Goal: Transaction & Acquisition: Subscribe to service/newsletter

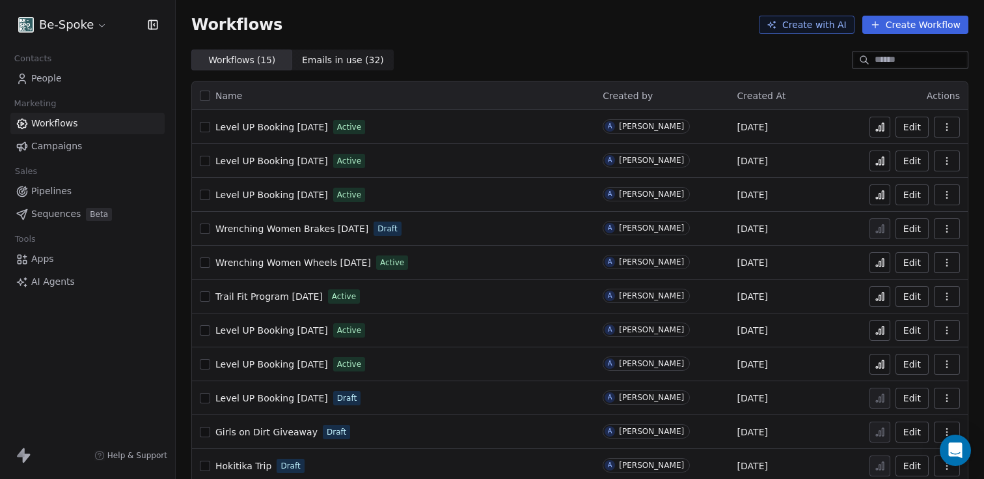
click at [874, 301] on button at bounding box center [880, 296] width 21 height 21
click at [960, 451] on icon "Open Intercom Messenger" at bounding box center [955, 449] width 15 height 17
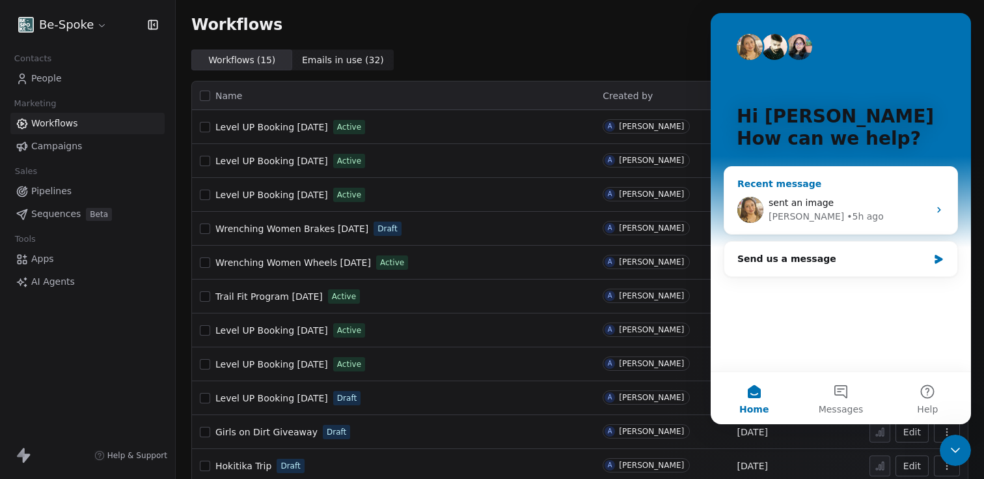
click at [816, 196] on div "sent an image" at bounding box center [849, 203] width 160 height 14
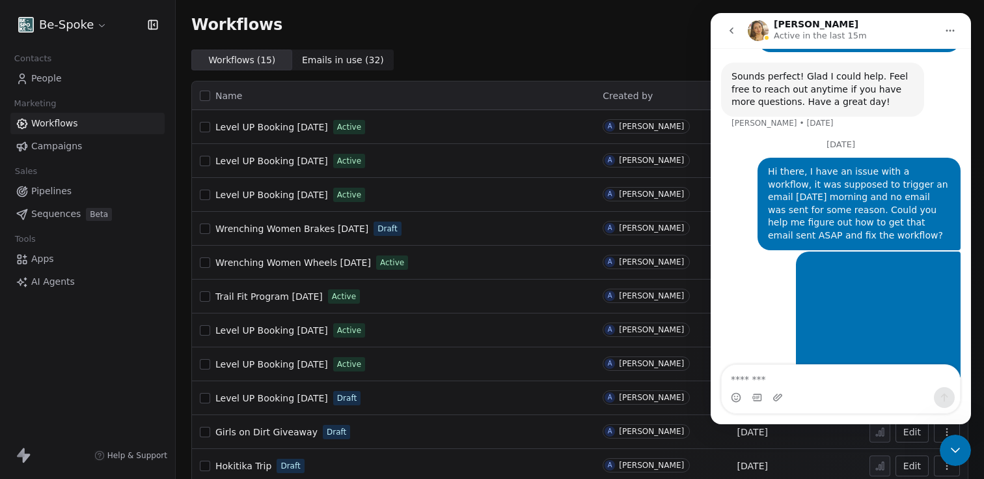
scroll to position [1040, 0]
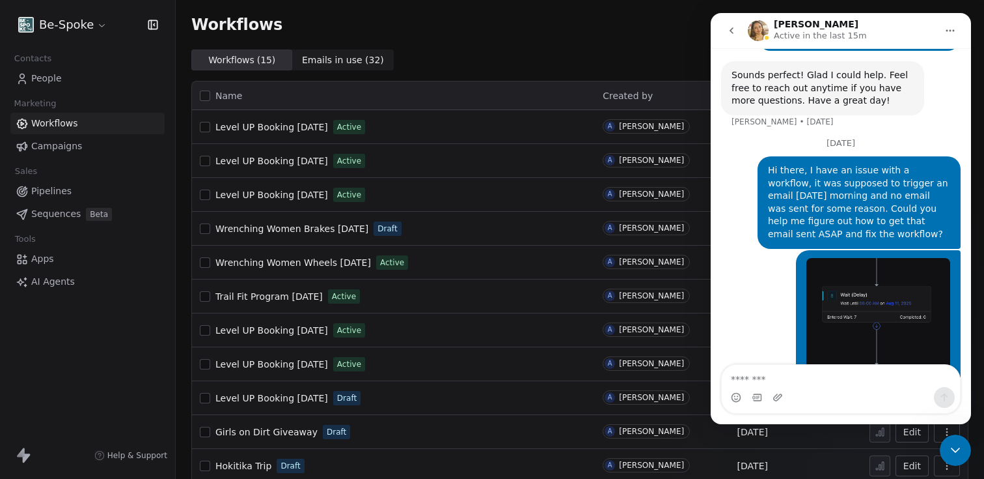
click at [785, 382] on textarea "Message…" at bounding box center [841, 376] width 238 height 22
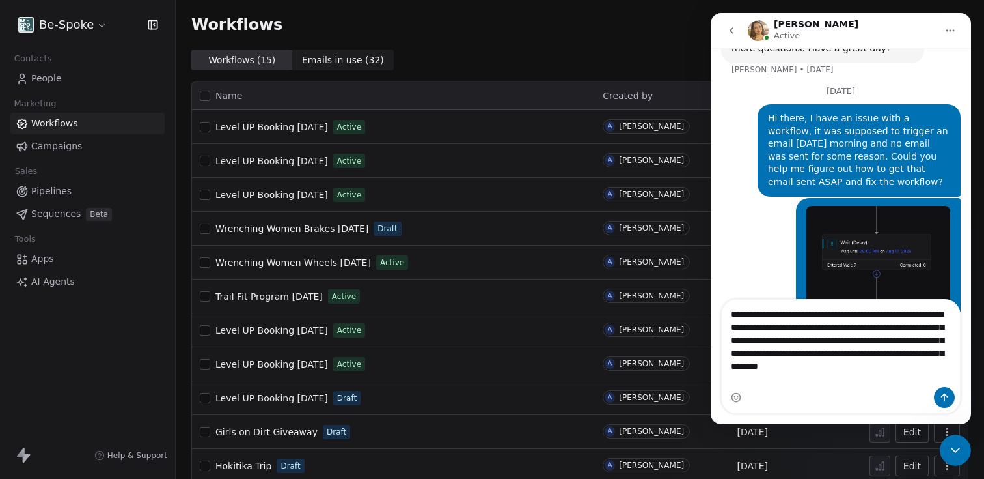
scroll to position [1105, 0]
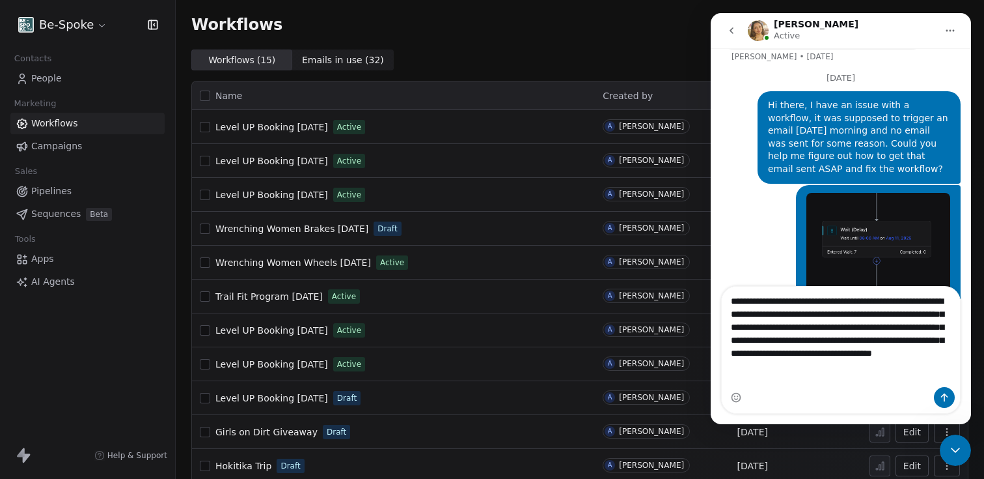
type textarea "**********"
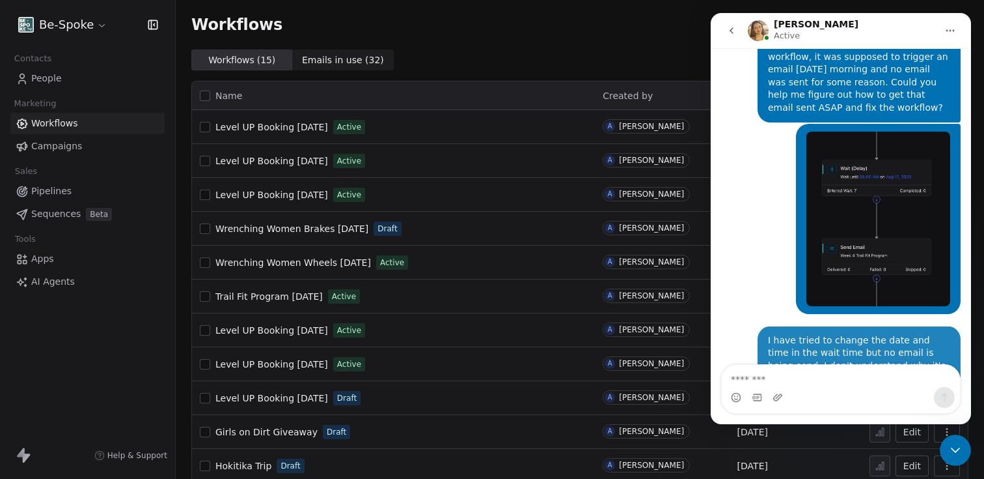
scroll to position [1169, 0]
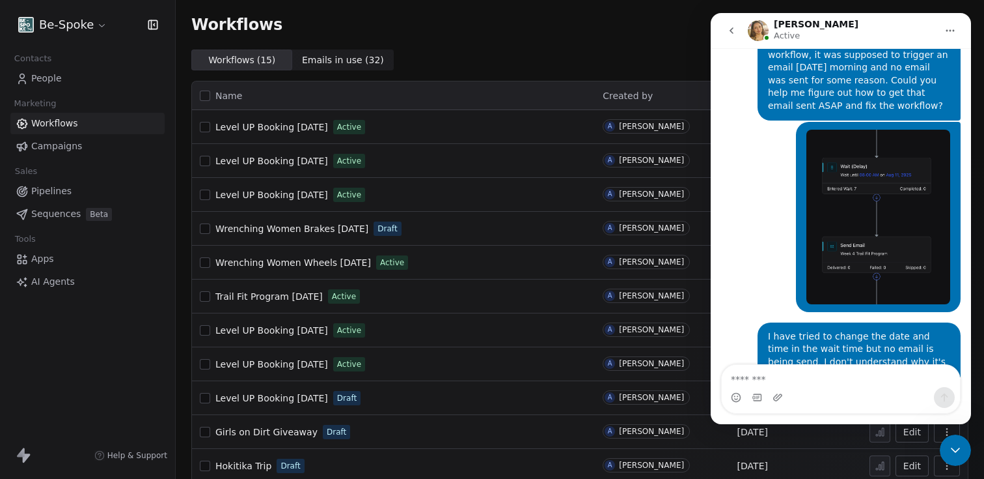
click at [429, 28] on div "Workflows Create with AI Create Workflow" at bounding box center [579, 25] width 777 height 18
click at [280, 299] on span "Trail Fit Program [DATE]" at bounding box center [268, 296] width 107 height 10
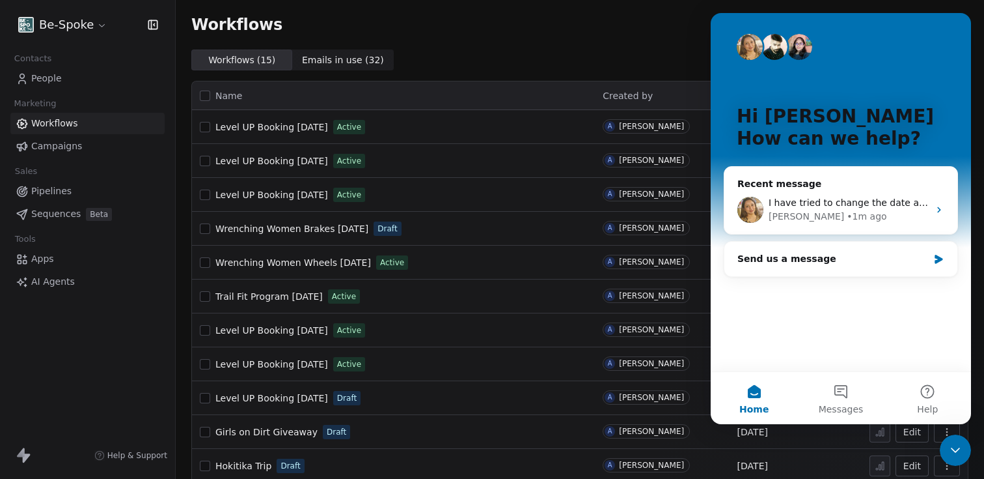
drag, startPoint x: 951, startPoint y: 453, endPoint x: 1861, endPoint y: 883, distance: 1006.5
click at [951, 453] on icon "Close Intercom Messenger" at bounding box center [956, 450] width 16 height 16
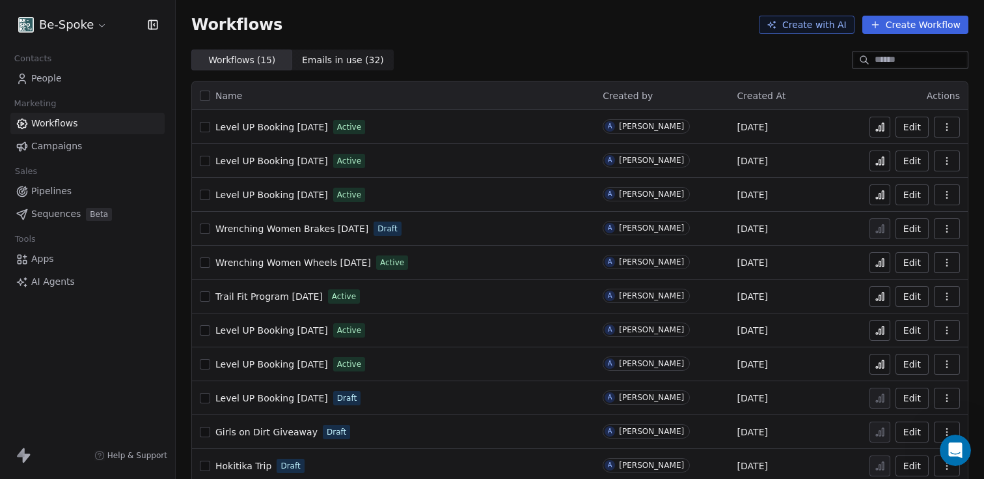
click at [44, 151] on span "Campaigns" at bounding box center [56, 146] width 51 height 14
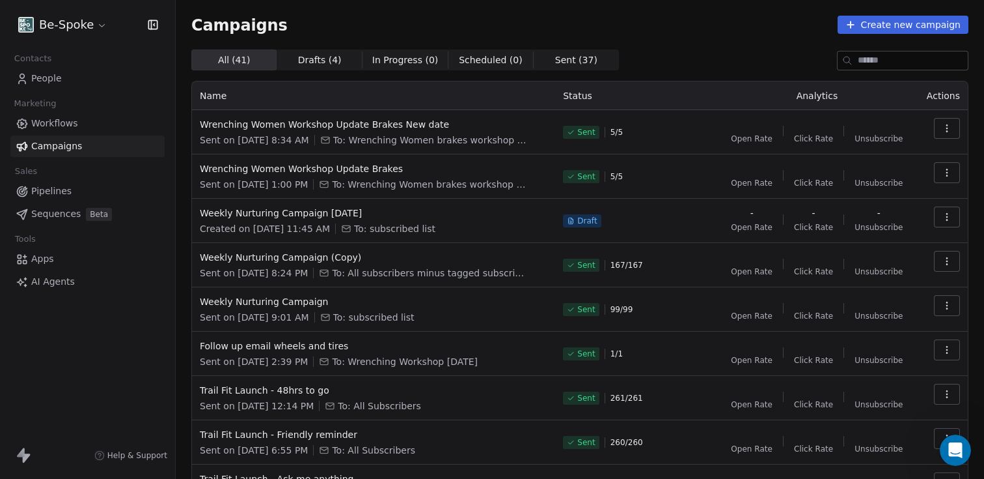
click at [866, 26] on button "Create new campaign" at bounding box center [903, 25] width 131 height 18
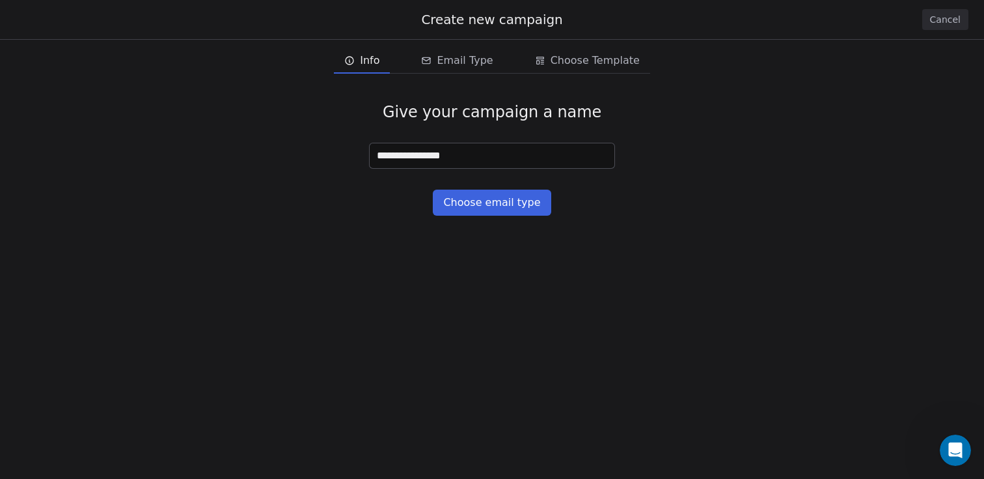
type input "**********"
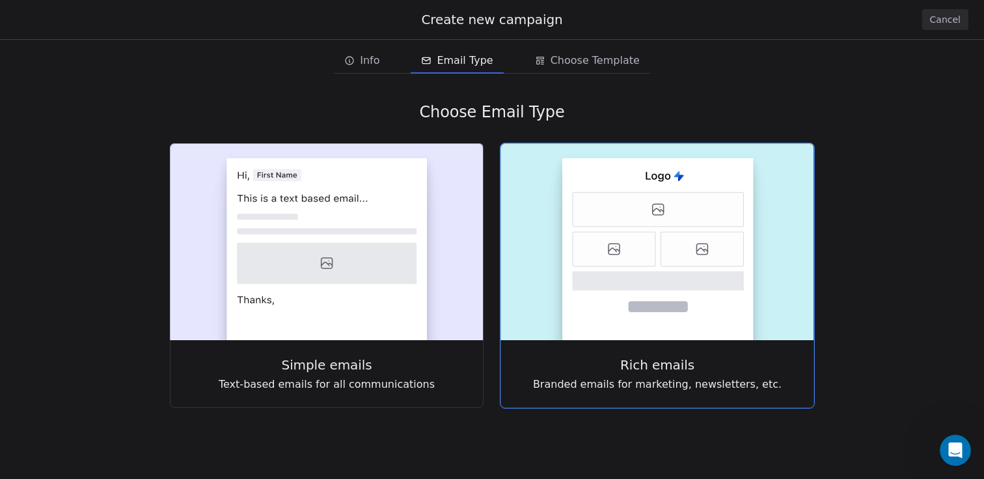
click at [655, 241] on icon at bounding box center [614, 249] width 83 height 35
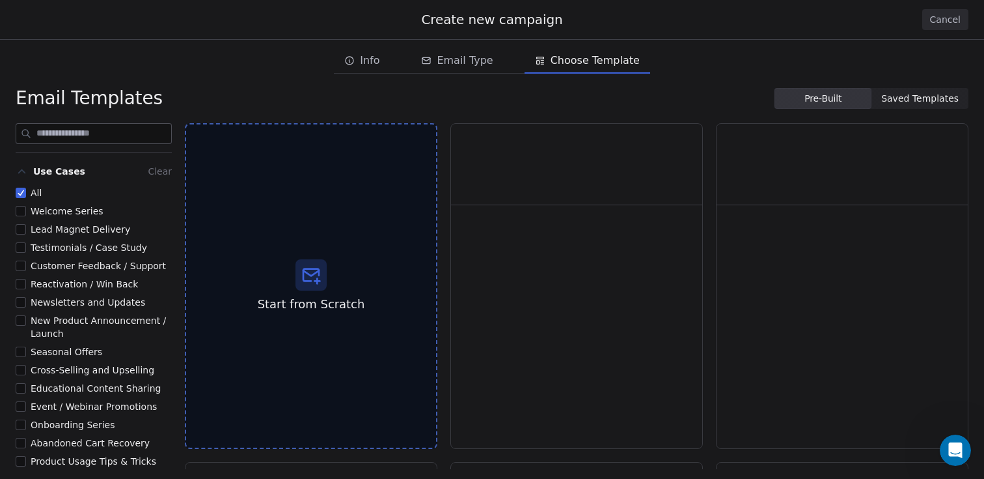
click at [921, 109] on div "Email Templates Pre-Built Pre-Built Saved Templates Saved Templates" at bounding box center [492, 98] width 984 height 23
click at [925, 98] on span "Saved Templates" at bounding box center [920, 99] width 77 height 14
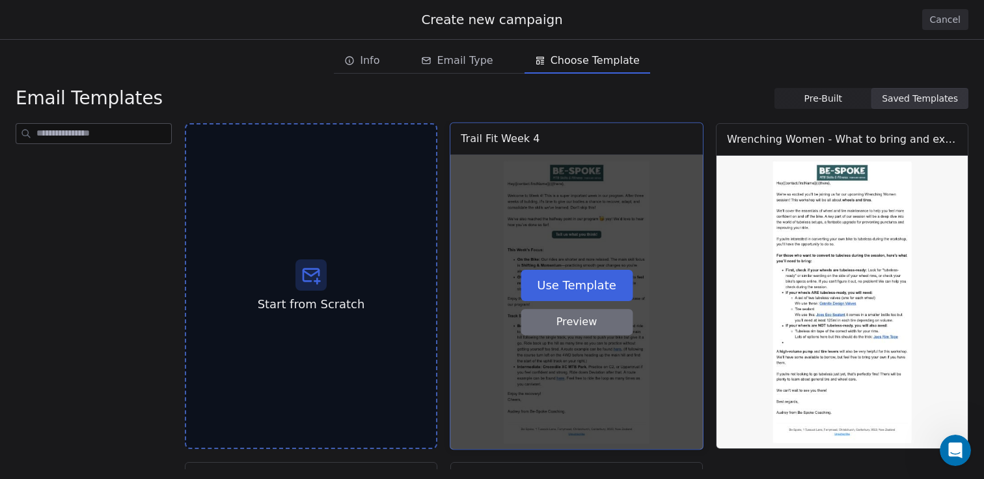
click at [561, 286] on button "Use Template" at bounding box center [577, 284] width 112 height 31
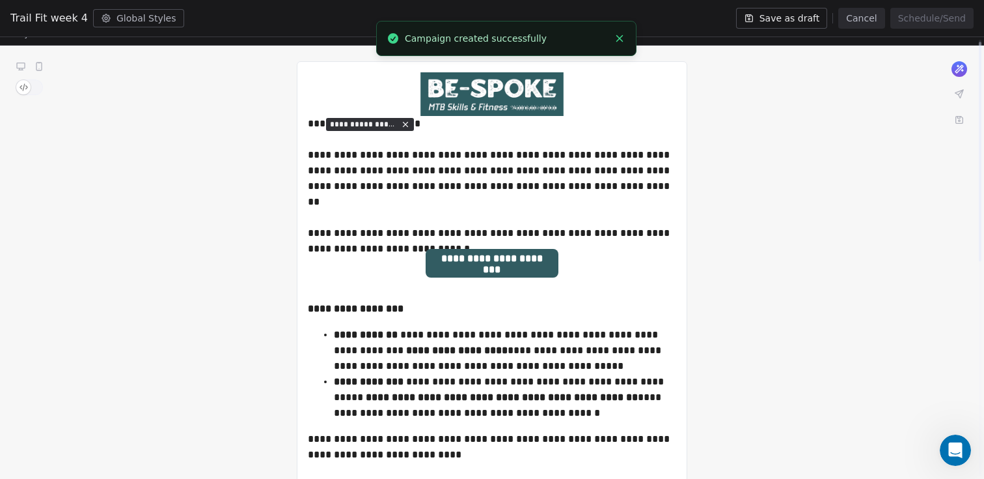
scroll to position [4, 0]
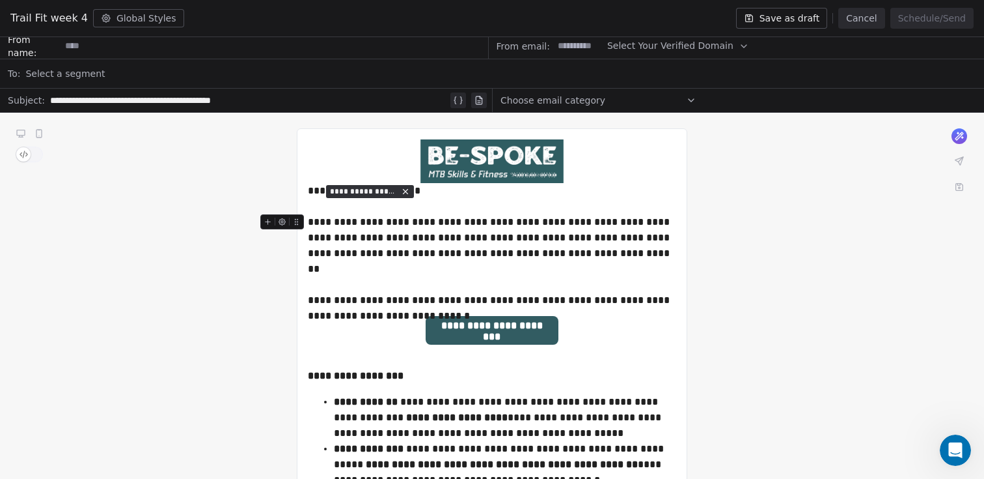
click at [404, 220] on div "**********" at bounding box center [492, 261] width 368 height 94
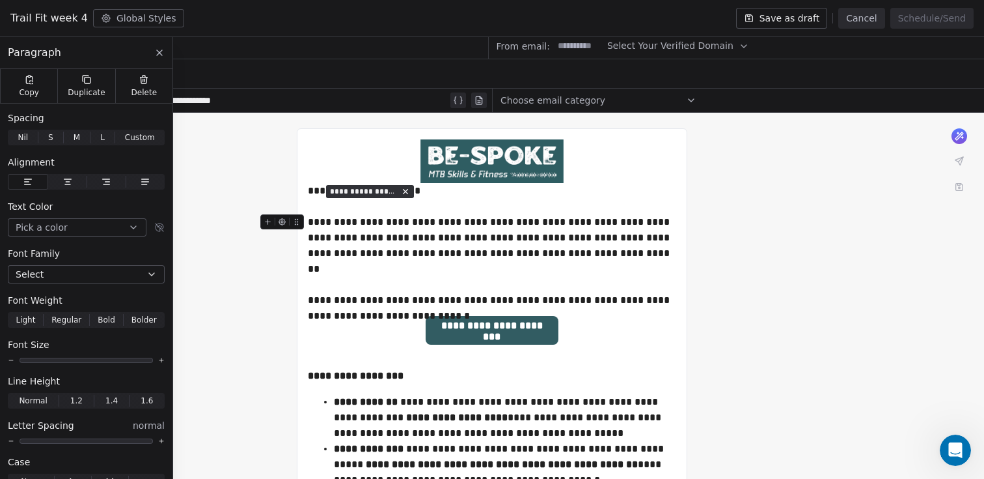
click at [406, 217] on div "**********" at bounding box center [492, 261] width 368 height 94
click at [628, 258] on div "**********" at bounding box center [492, 261] width 368 height 94
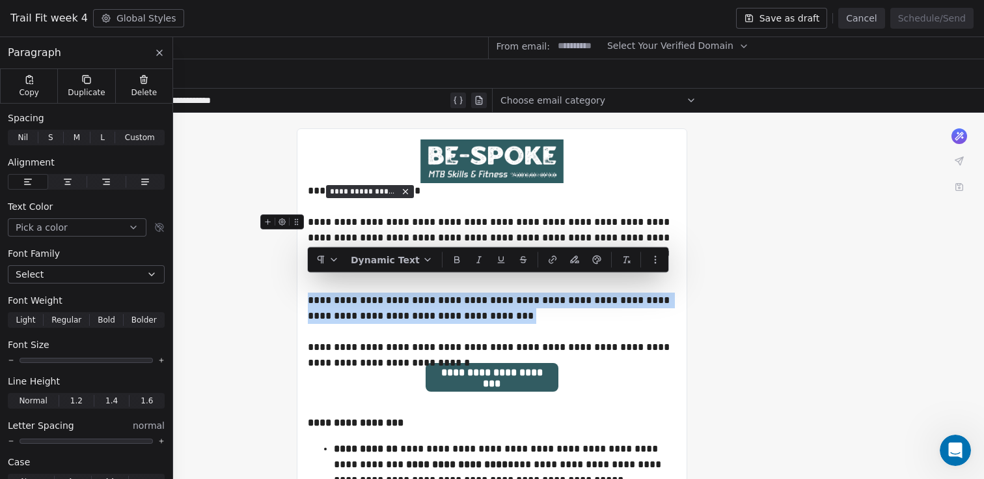
drag, startPoint x: 456, startPoint y: 303, endPoint x: 309, endPoint y: 285, distance: 147.6
click at [309, 285] on div "**********" at bounding box center [492, 284] width 368 height 141
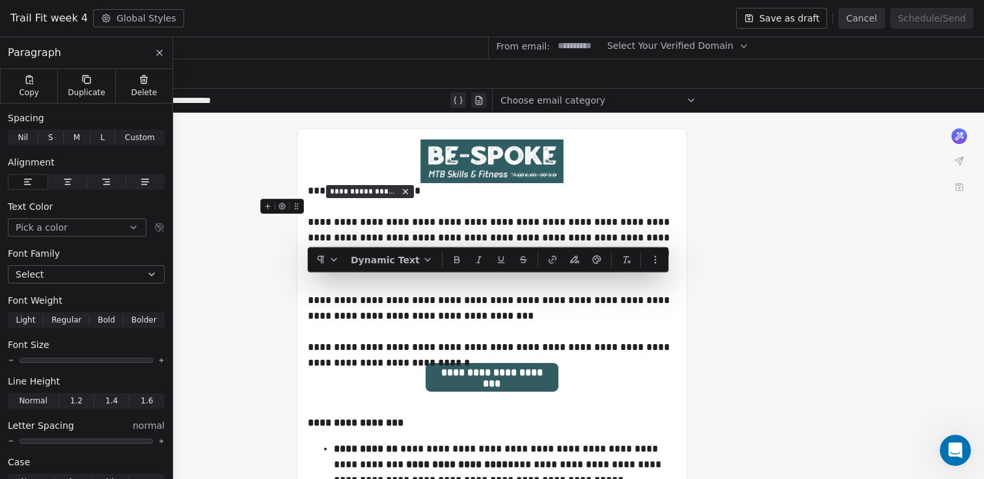
click at [346, 210] on div at bounding box center [492, 207] width 368 height 16
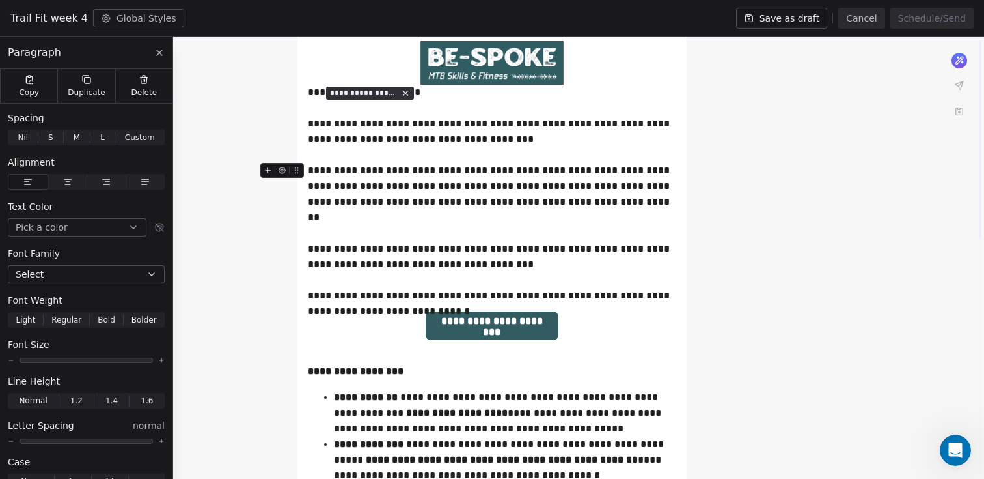
scroll to position [0, 0]
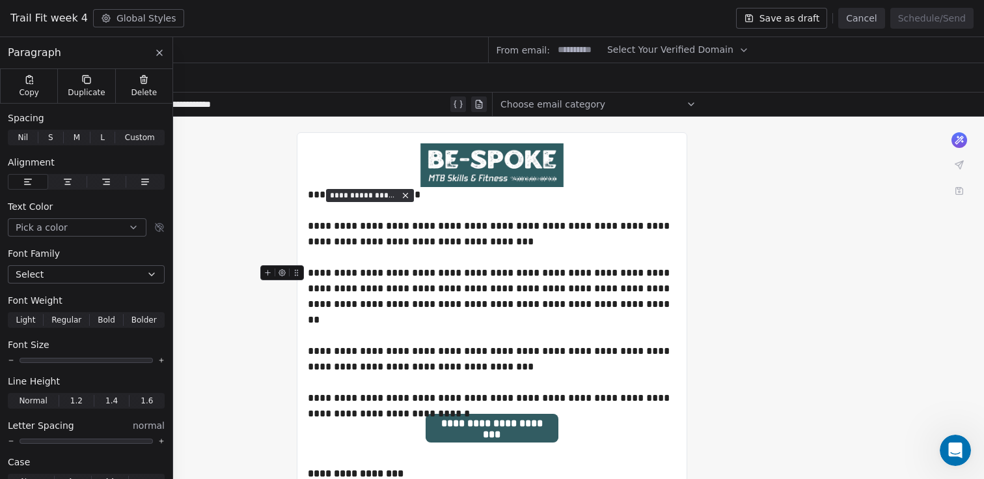
click at [238, 51] on input at bounding box center [274, 50] width 427 height 24
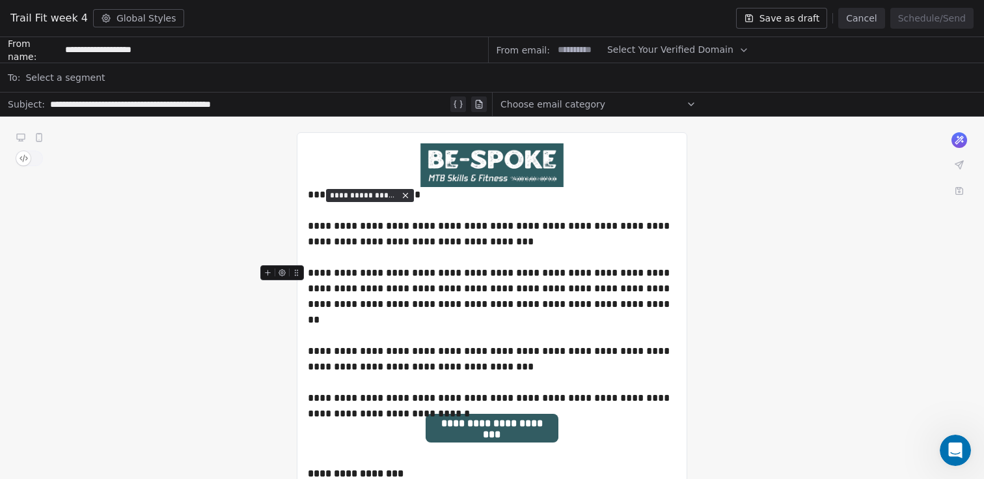
type input "**********"
click at [29, 82] on span "Select a segment" at bounding box center [64, 77] width 79 height 13
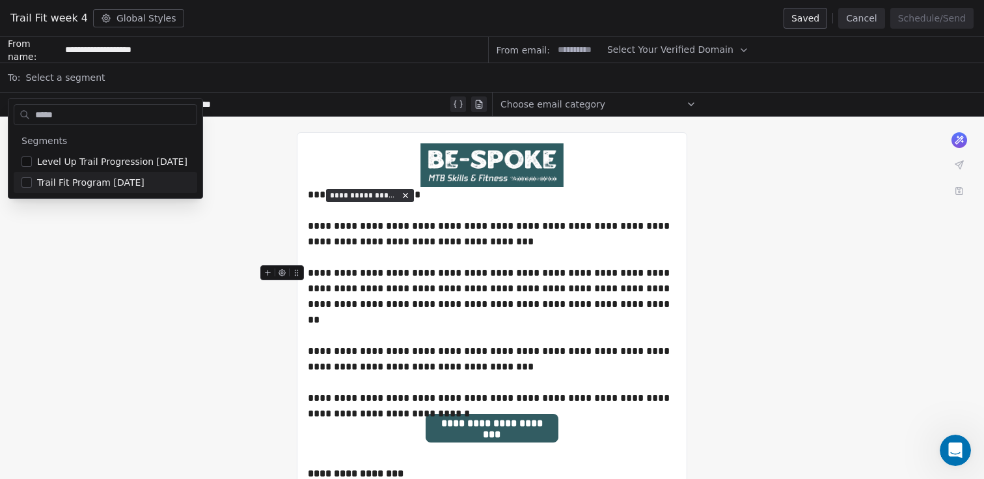
type input "*****"
click at [83, 188] on span "Trail Fit Program July 2025" at bounding box center [90, 182] width 107 height 13
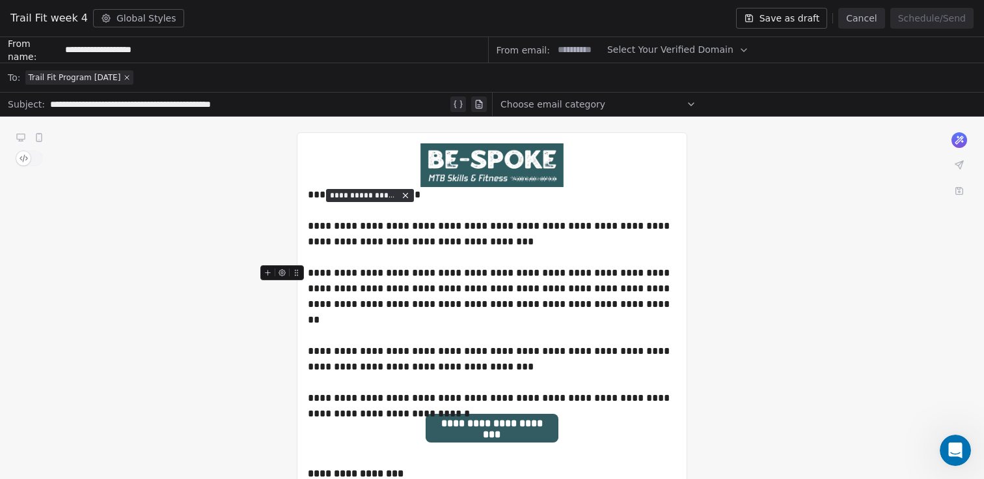
click at [614, 111] on div "Choose email category" at bounding box center [599, 104] width 196 height 21
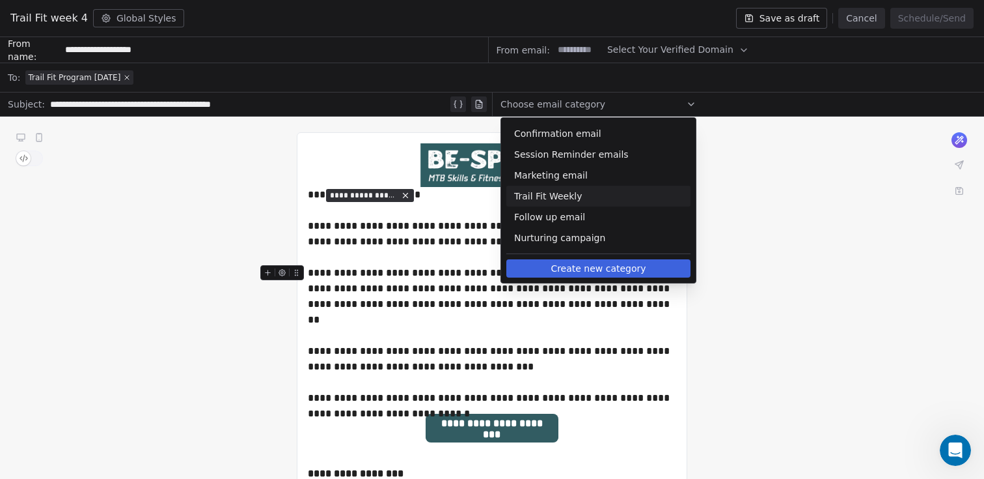
click at [600, 189] on span "Trail Fit Weekly" at bounding box center [598, 195] width 169 height 13
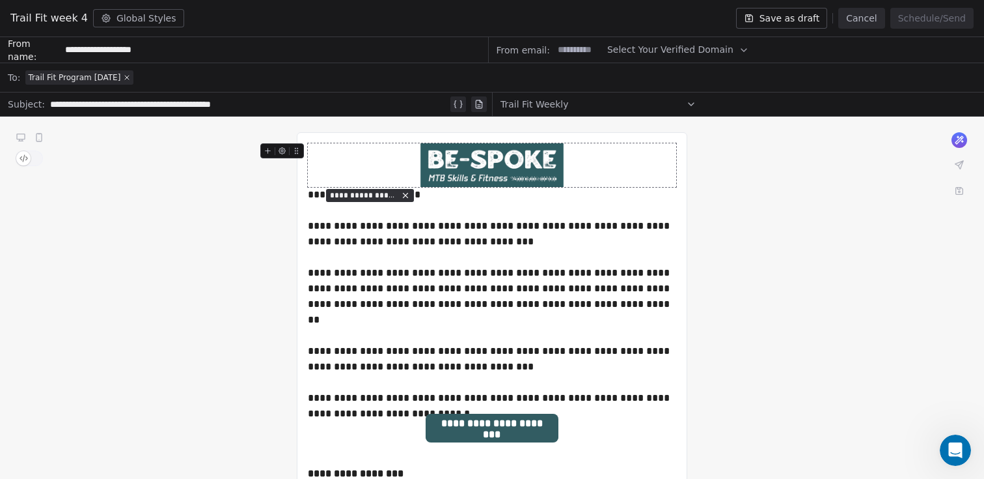
click at [594, 55] on input at bounding box center [578, 50] width 51 height 24
type input "*****"
click at [652, 44] on span "Select Your Verified Domain" at bounding box center [670, 50] width 126 height 14
click at [656, 79] on span "@be-spoke.co.nz" at bounding box center [669, 81] width 105 height 13
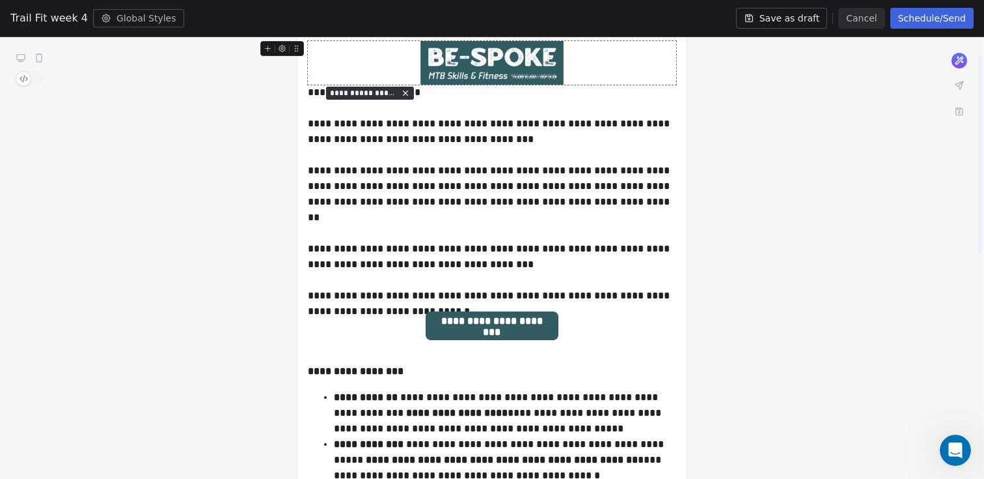
scroll to position [36, 0]
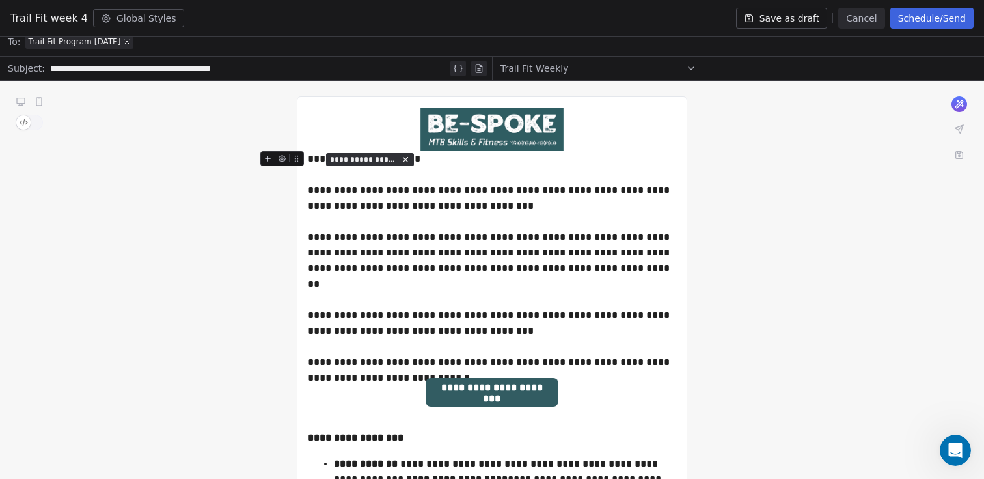
click at [310, 158] on div "**********" at bounding box center [492, 159] width 368 height 16
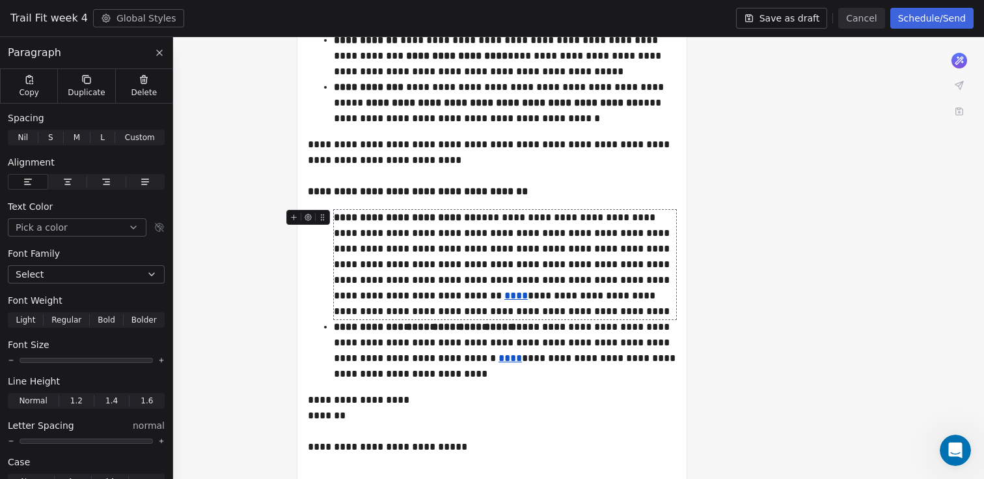
scroll to position [341, 0]
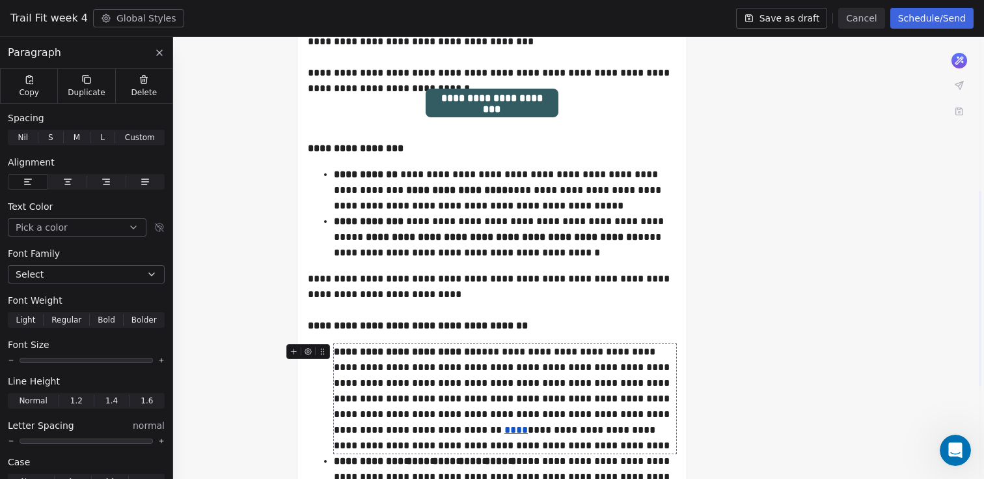
click at [926, 27] on button "Schedule/Send" at bounding box center [932, 18] width 83 height 21
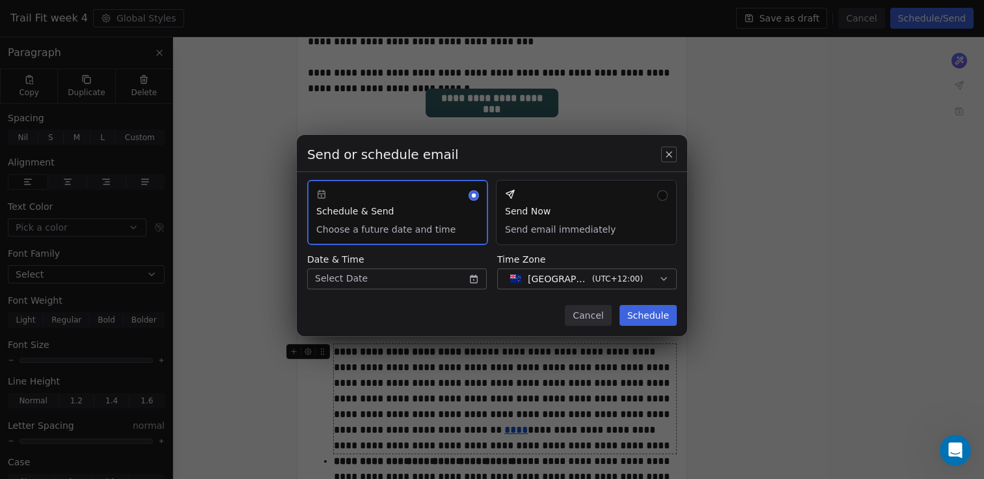
click at [533, 214] on button "Send Now Send email immediately" at bounding box center [586, 212] width 181 height 65
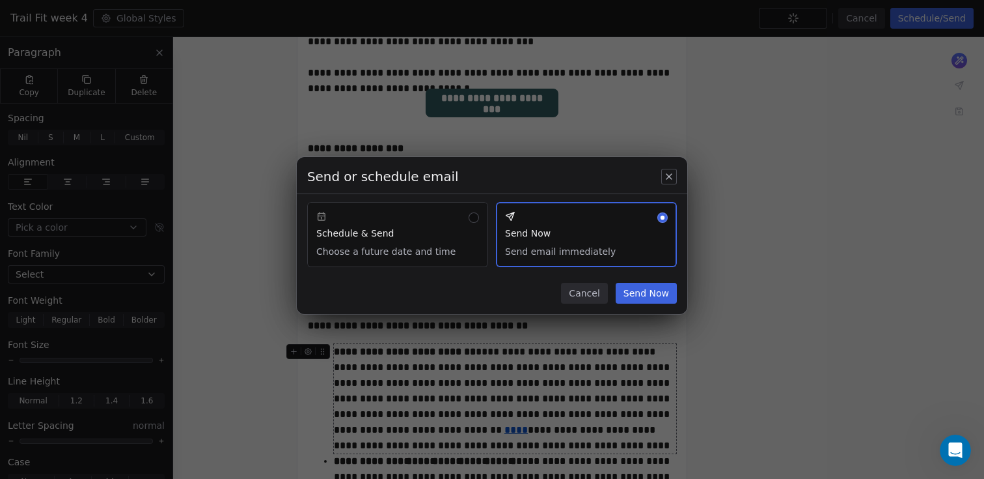
click at [637, 294] on button "Send Now" at bounding box center [646, 293] width 61 height 21
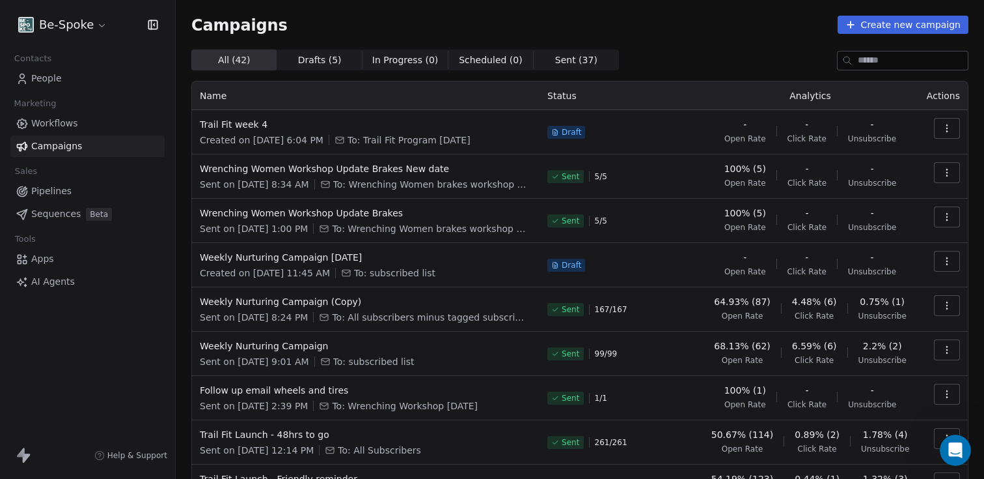
click at [967, 455] on div "Open Intercom Messenger" at bounding box center [955, 449] width 43 height 43
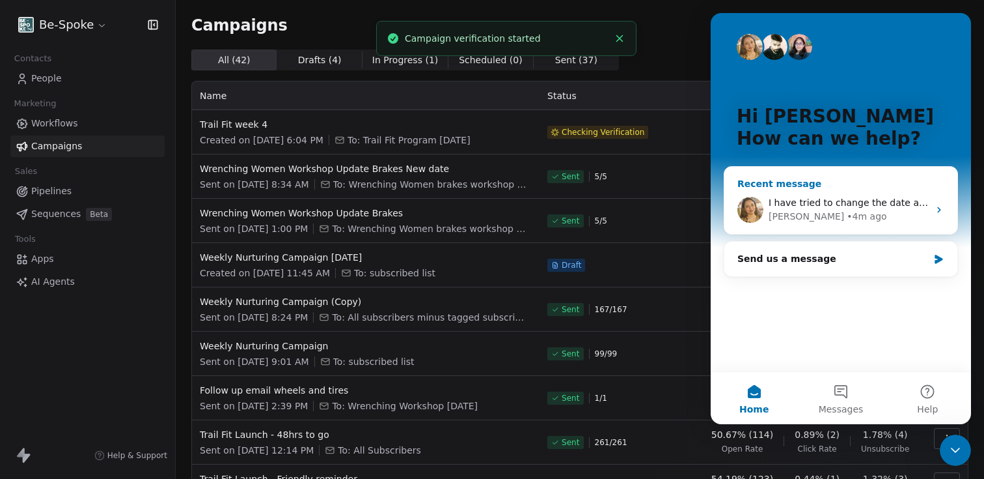
click at [802, 212] on div "[PERSON_NAME]" at bounding box center [807, 217] width 76 height 14
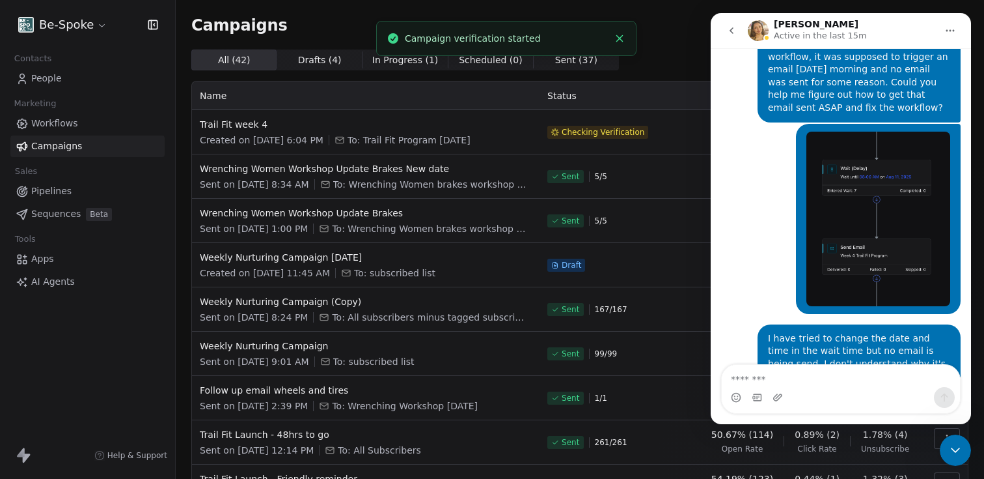
scroll to position [1169, 0]
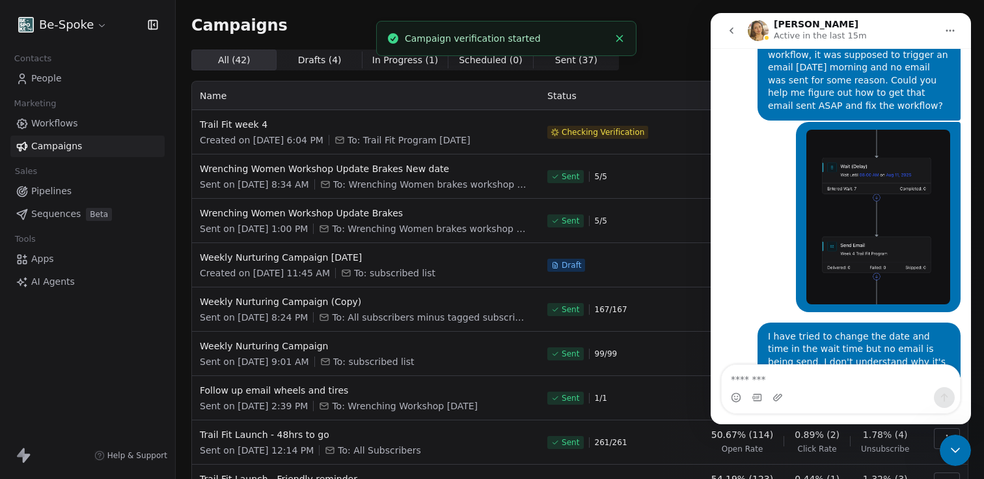
click at [809, 384] on textarea "Message…" at bounding box center [841, 376] width 238 height 22
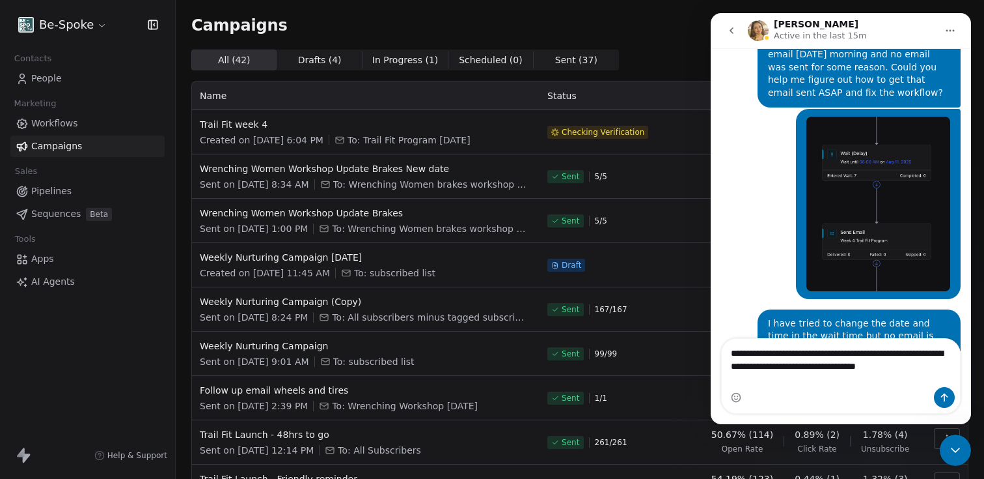
scroll to position [1195, 0]
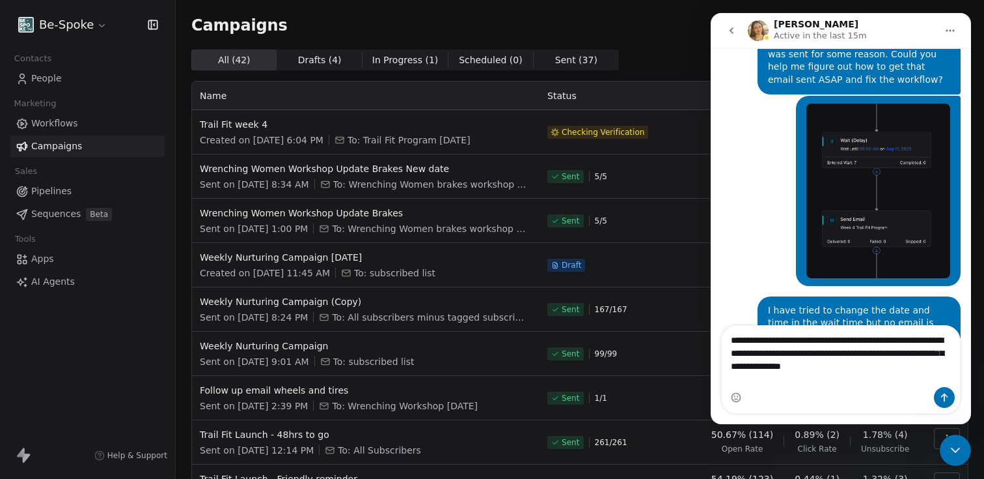
type textarea "**********"
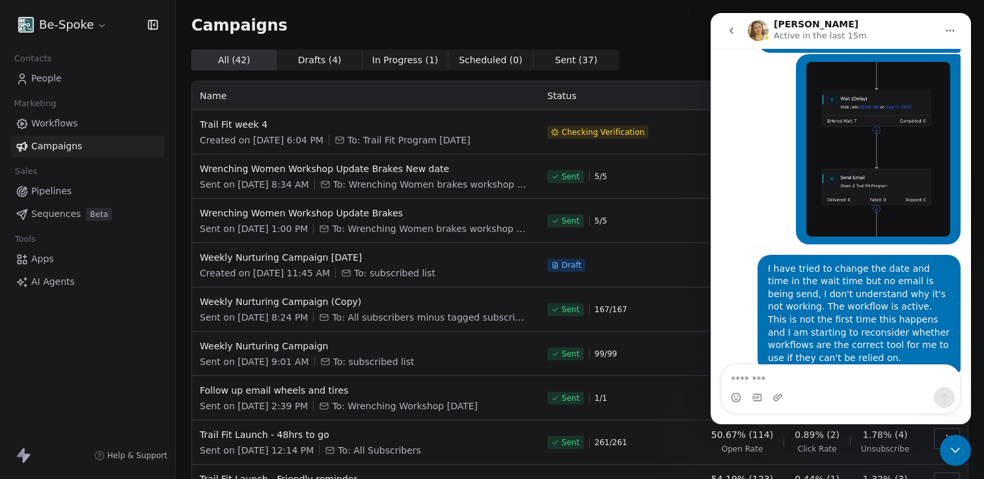
scroll to position [1236, 0]
click at [497, 128] on span "Trail Fit week 4" at bounding box center [366, 124] width 332 height 13
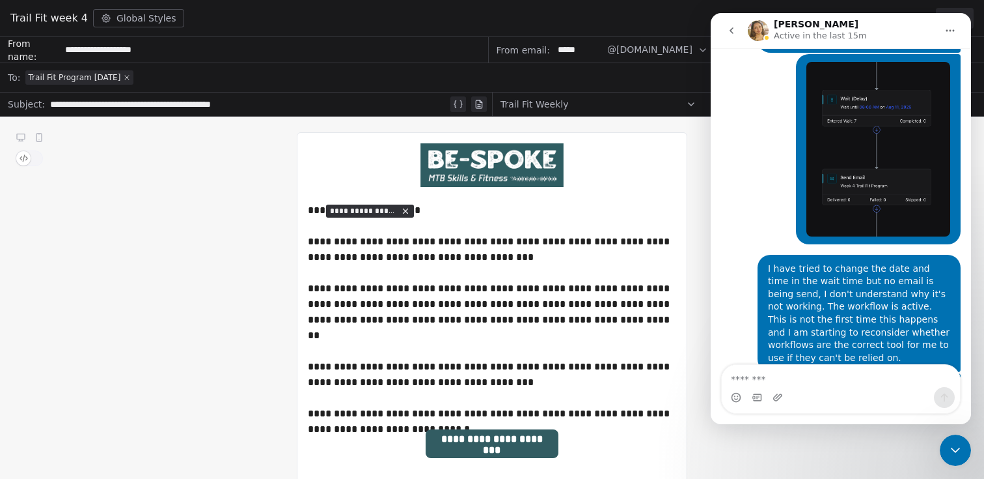
click at [960, 445] on icon "Close Intercom Messenger" at bounding box center [956, 450] width 16 height 16
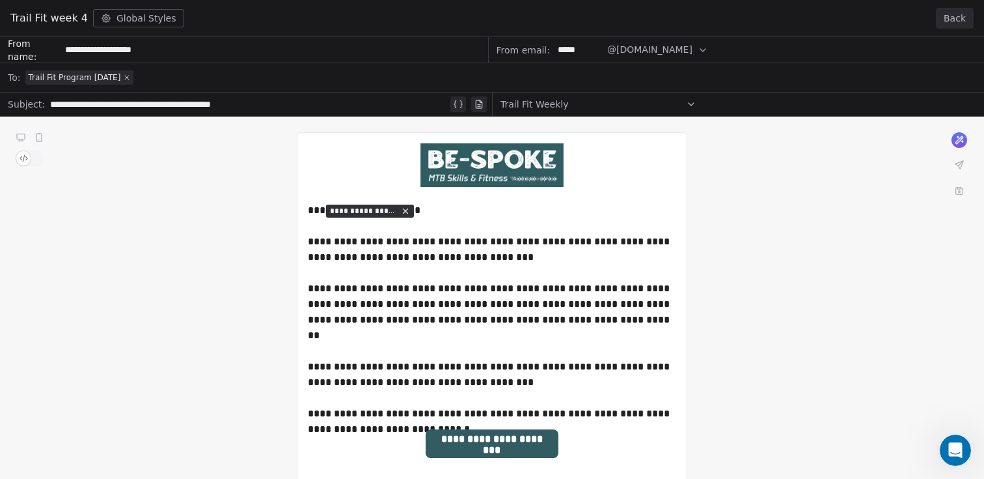
click at [960, 20] on button "Back" at bounding box center [955, 18] width 38 height 21
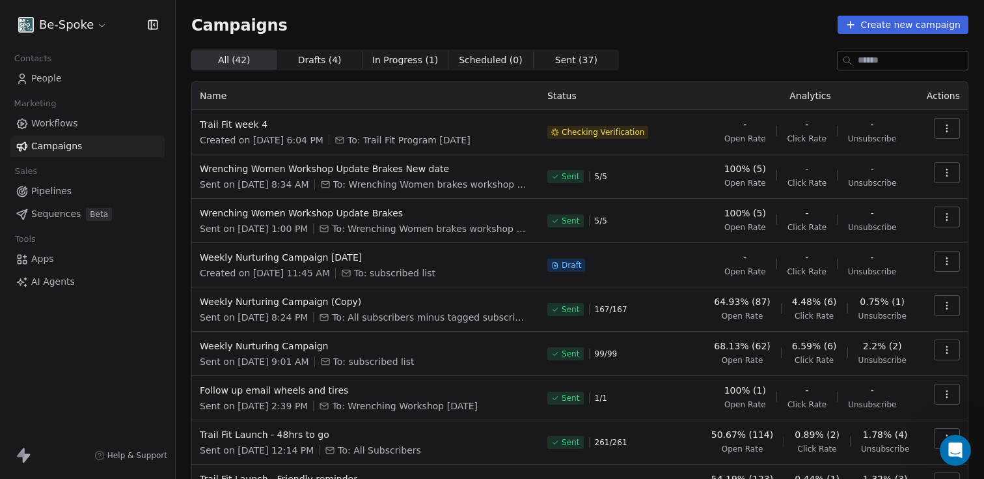
click at [42, 123] on span "Workflows" at bounding box center [54, 124] width 47 height 14
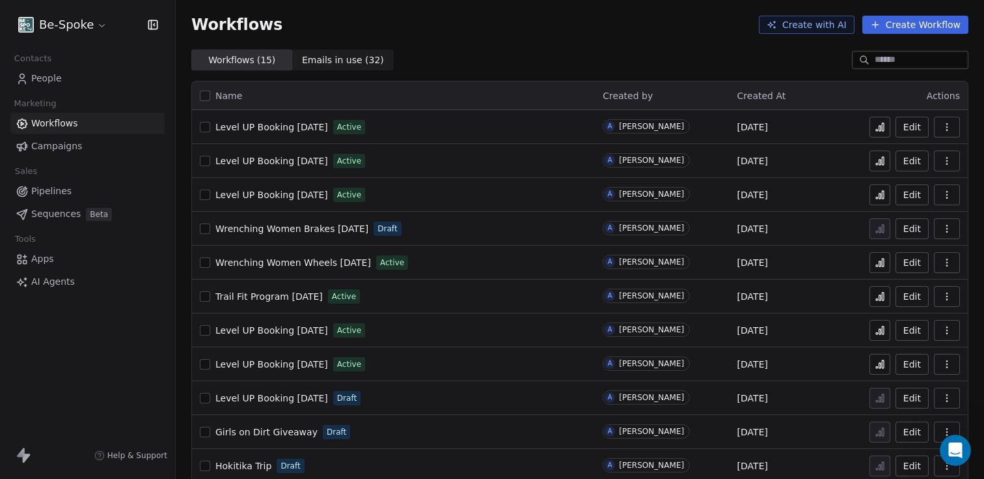
click at [40, 145] on span "Campaigns" at bounding box center [56, 146] width 51 height 14
